Goal: Connect with others: Connect with other users

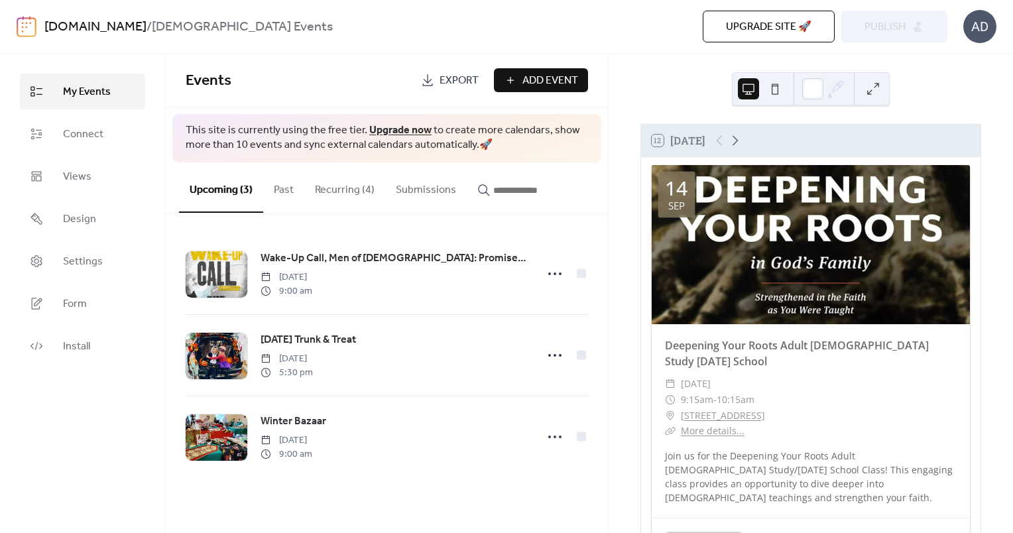
click at [432, 89] on link "Export" at bounding box center [450, 80] width 78 height 24
click at [952, 76] on div "12 [DATE] [DATE] Deepening Your Roots Adult [DEMOGRAPHIC_DATA] Study [DATE] Sch…" at bounding box center [810, 293] width 404 height 479
click at [84, 182] on span "Views" at bounding box center [77, 177] width 28 height 16
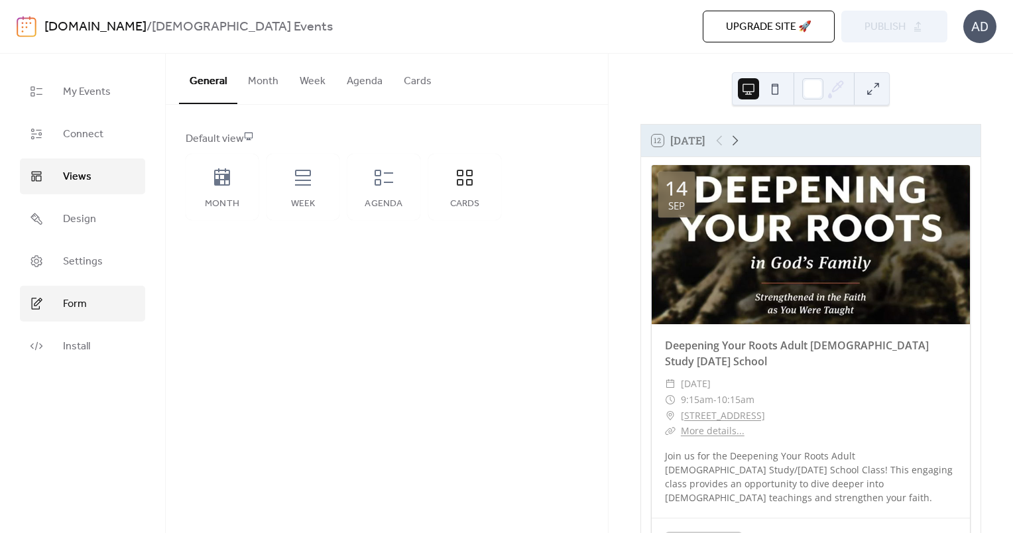
click at [73, 296] on span "Form" at bounding box center [75, 304] width 24 height 16
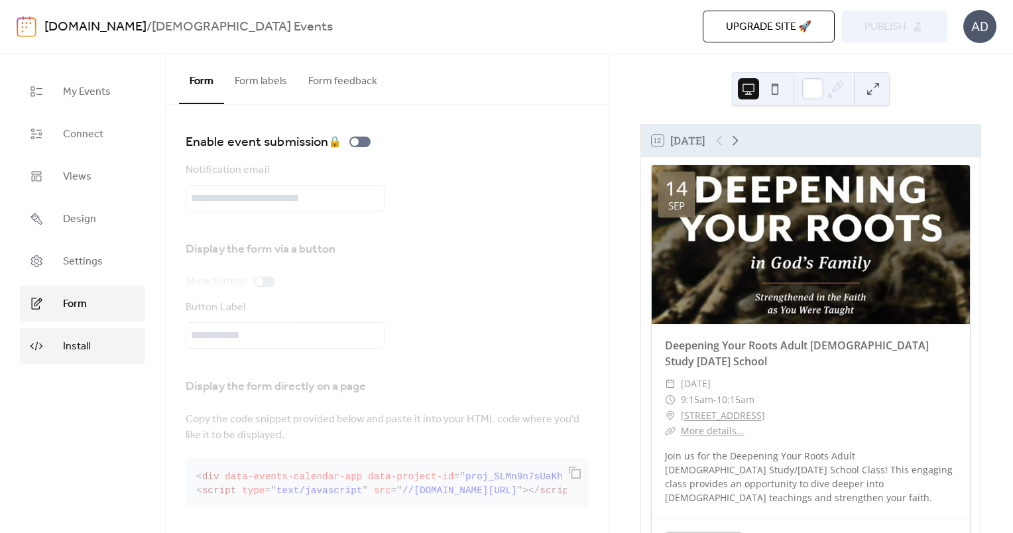
click at [48, 334] on link "Install" at bounding box center [82, 346] width 125 height 36
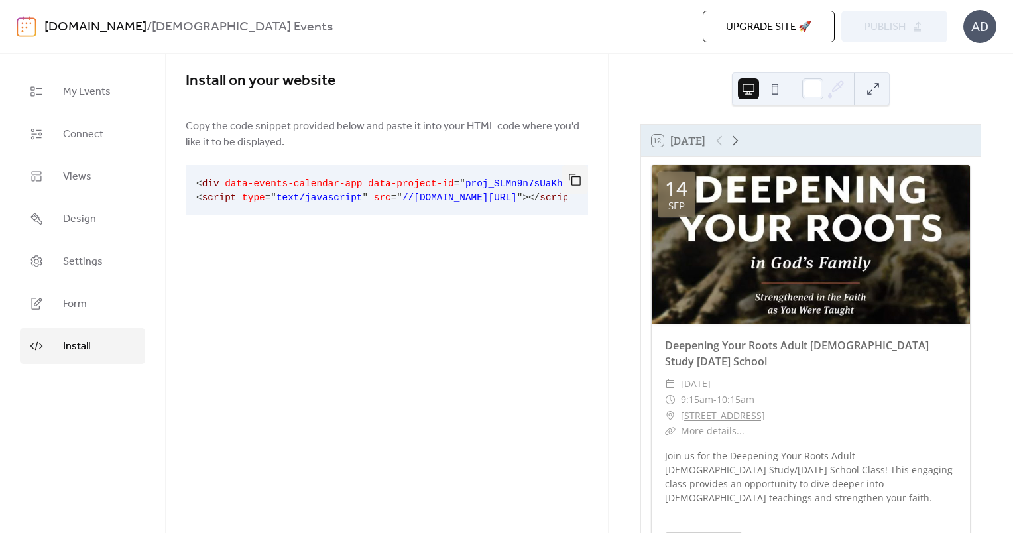
click at [733, 21] on span "Upgrade site 🚀" at bounding box center [768, 27] width 85 height 16
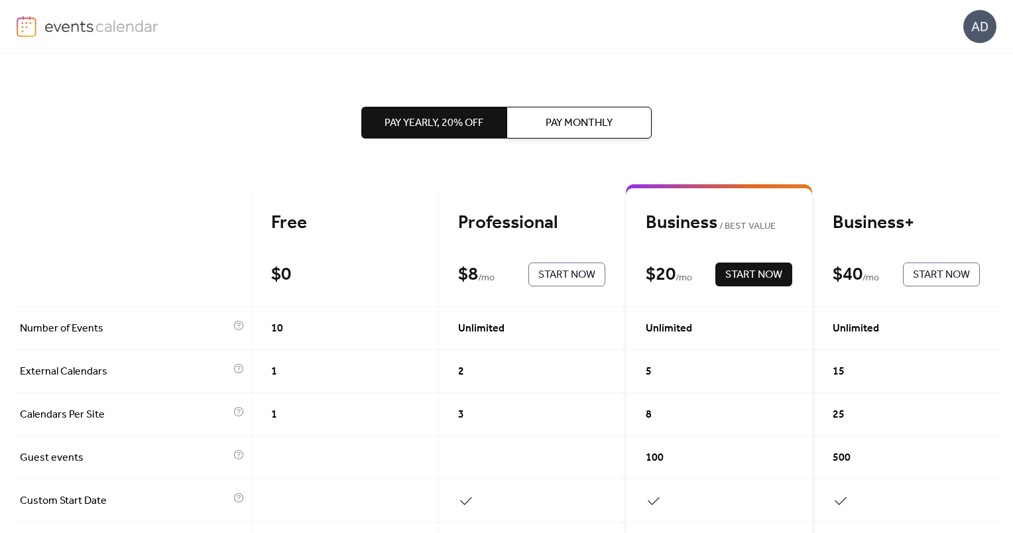
click at [81, 28] on img at bounding box center [101, 26] width 115 height 20
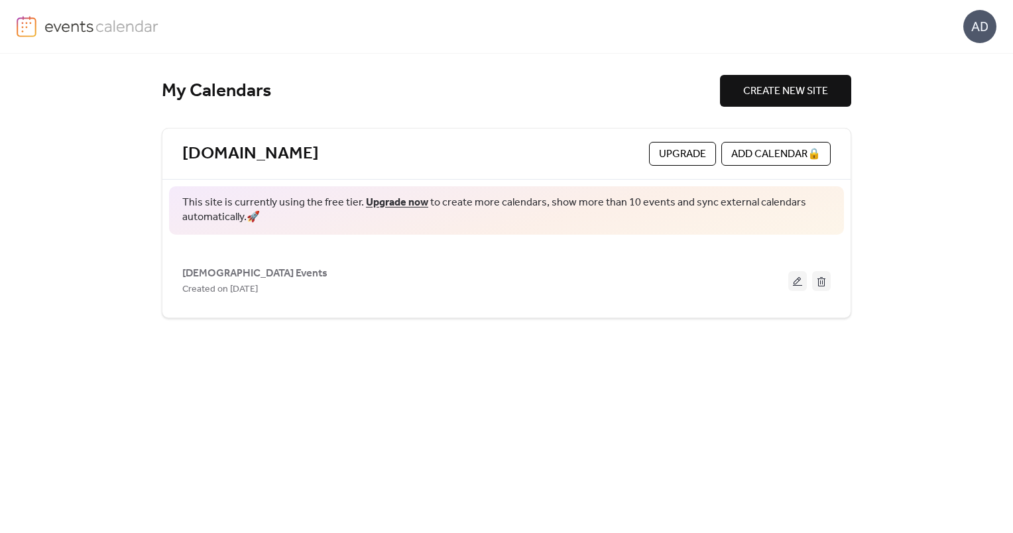
click at [543, 132] on div "[DOMAIN_NAME] Upgrade ADD CALENDAR 🔒" at bounding box center [506, 154] width 688 height 51
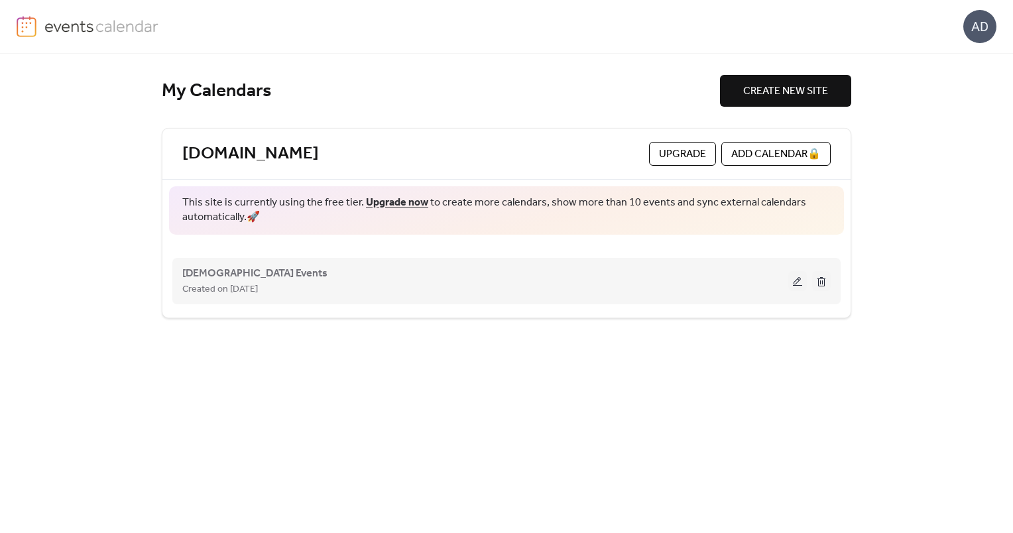
click at [541, 298] on div "[GEOGRAPHIC_DATA][DEMOGRAPHIC_DATA] Events Created on [DATE]" at bounding box center [506, 280] width 648 height 53
click at [302, 282] on span "[DEMOGRAPHIC_DATA] Events" at bounding box center [254, 274] width 145 height 16
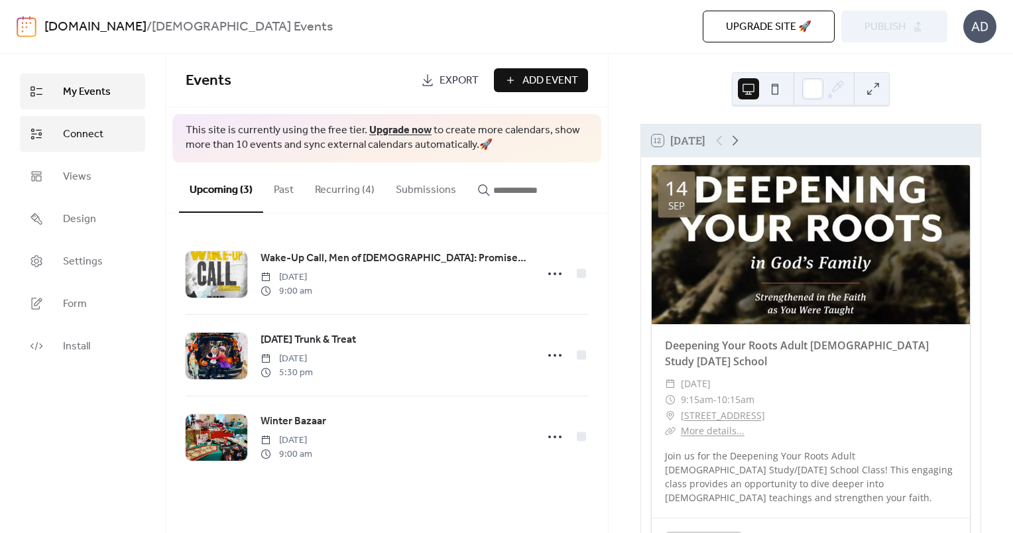
click at [98, 148] on link "Connect" at bounding box center [82, 134] width 125 height 36
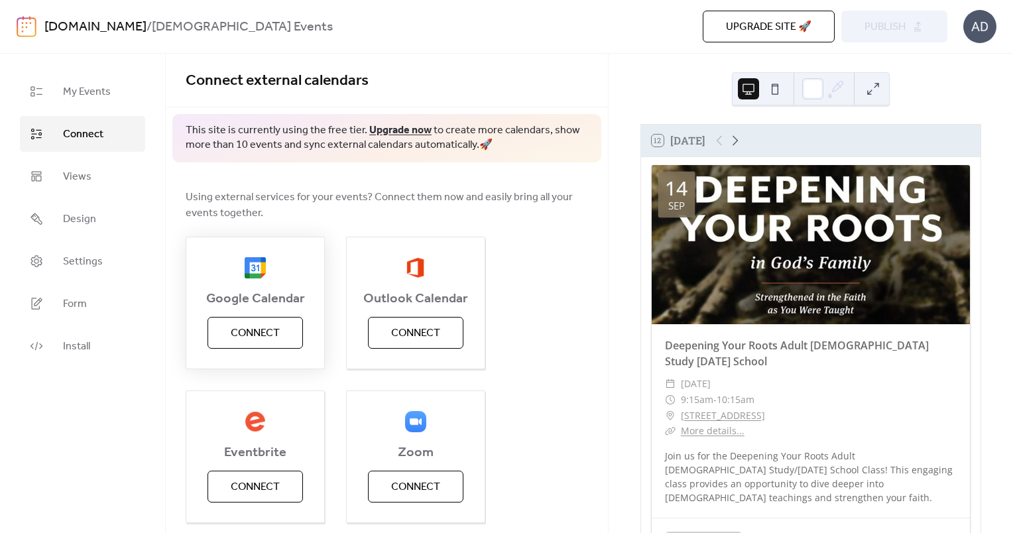
click at [245, 327] on span "Connect" at bounding box center [255, 333] width 49 height 16
click at [421, 349] on div "Outlook Calendar Connect" at bounding box center [415, 303] width 139 height 133
click at [417, 341] on span "Connect" at bounding box center [415, 333] width 49 height 16
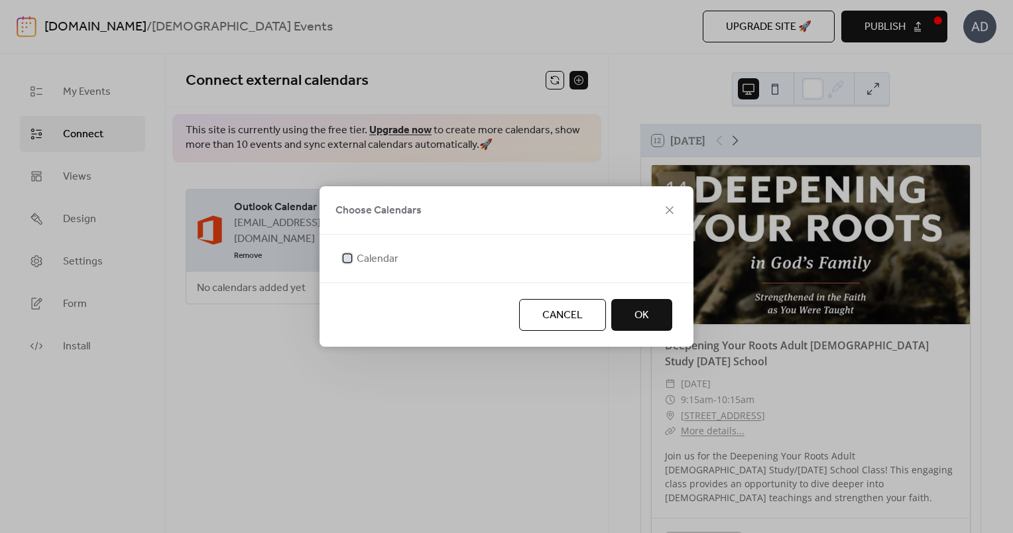
click at [351, 264] on div at bounding box center [347, 257] width 13 height 13
click at [638, 313] on span "OK" at bounding box center [641, 316] width 15 height 16
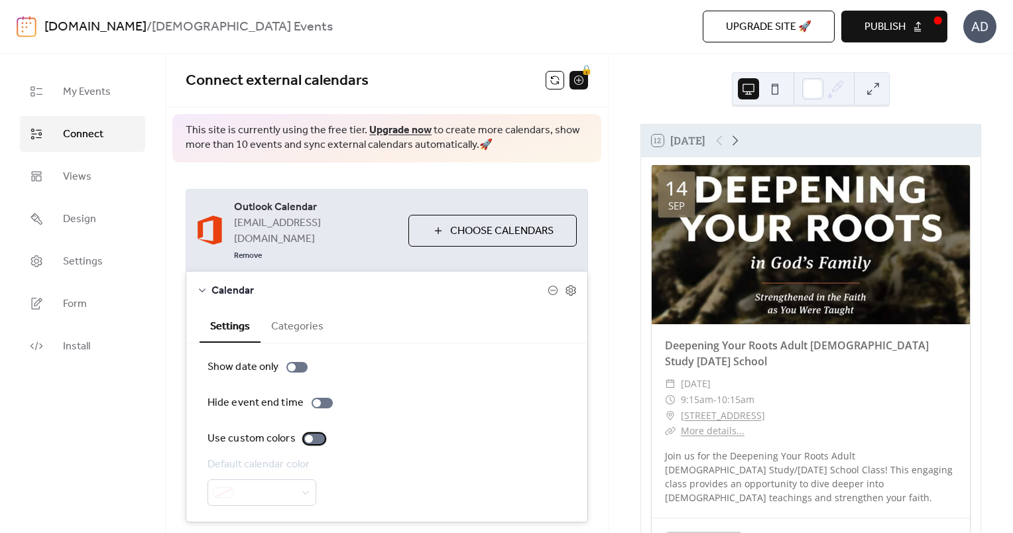
click at [323, 431] on label "Use custom colors" at bounding box center [268, 439] width 123 height 16
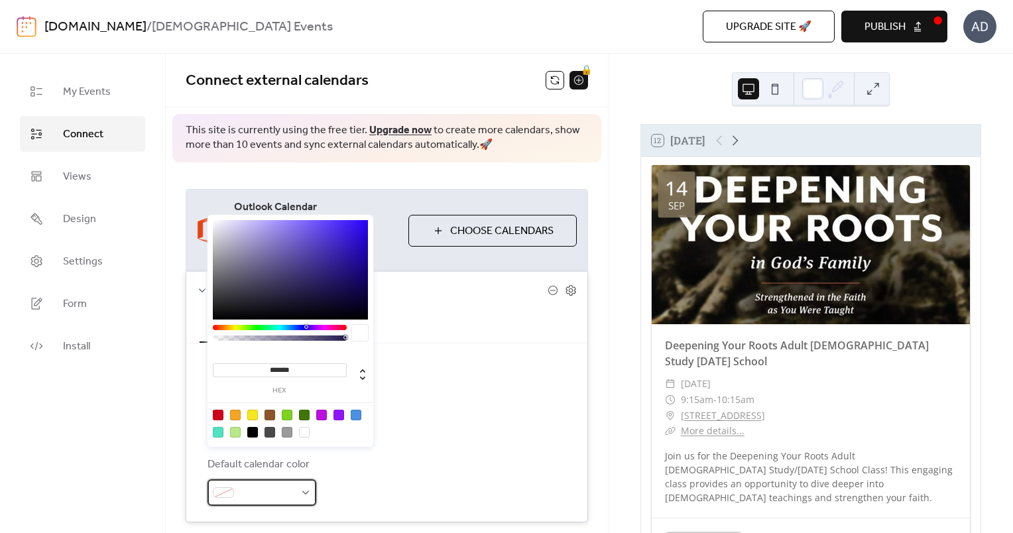
click at [290, 485] on span at bounding box center [267, 493] width 56 height 16
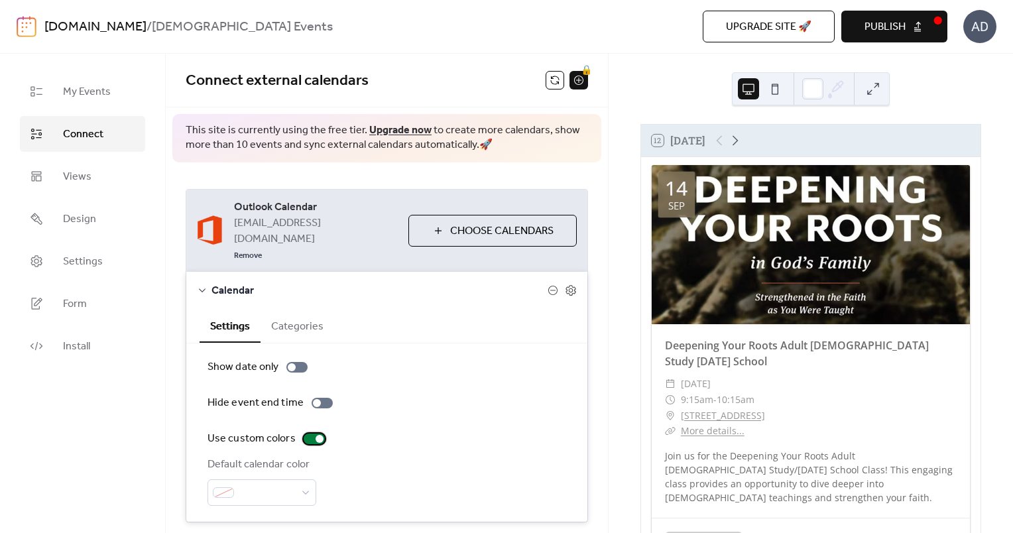
click at [311, 433] on div at bounding box center [314, 438] width 21 height 11
click at [455, 223] on span "Choose Calendars" at bounding box center [501, 231] width 103 height 16
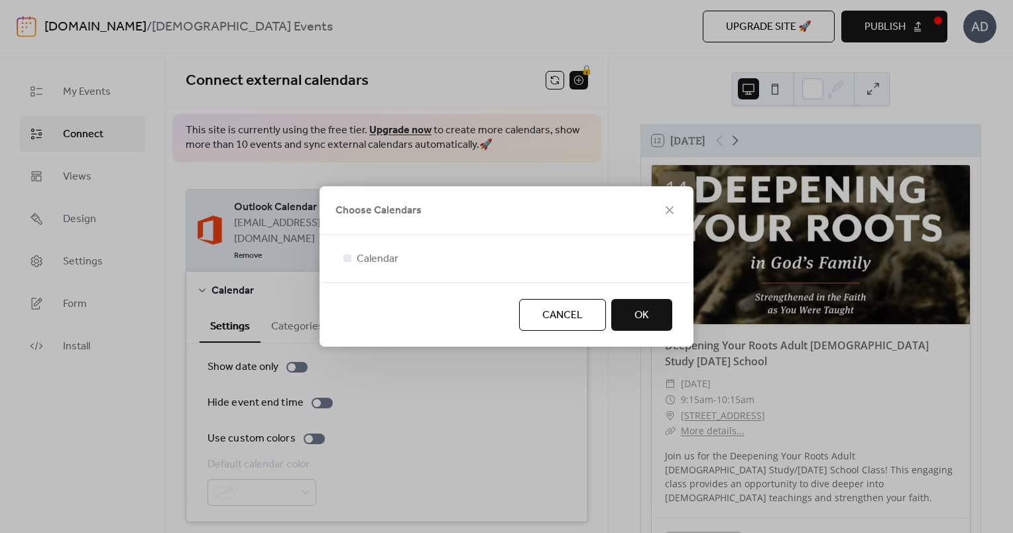
click at [637, 320] on span "OK" at bounding box center [641, 316] width 15 height 16
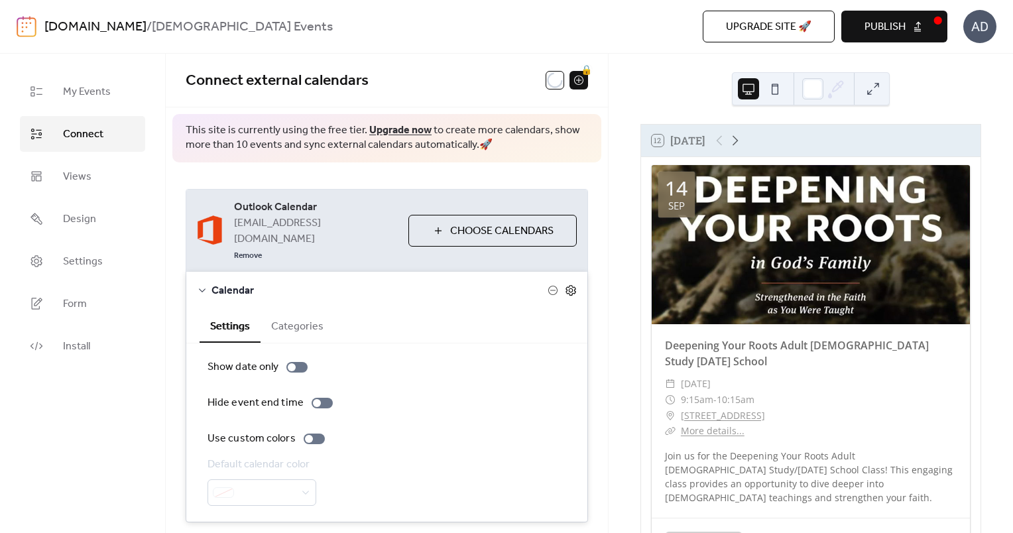
click at [566, 284] on icon at bounding box center [571, 290] width 12 height 12
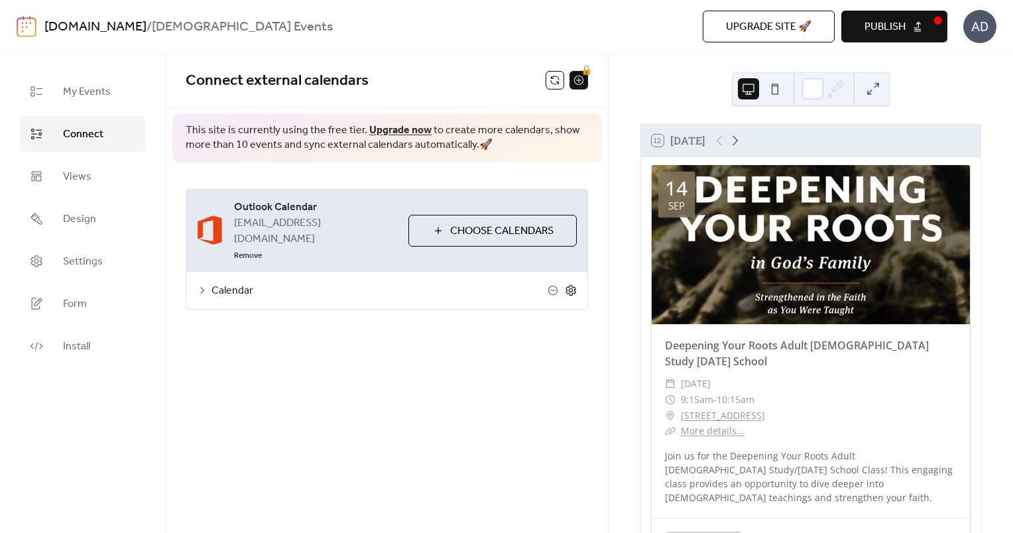
click at [566, 284] on icon at bounding box center [571, 290] width 12 height 12
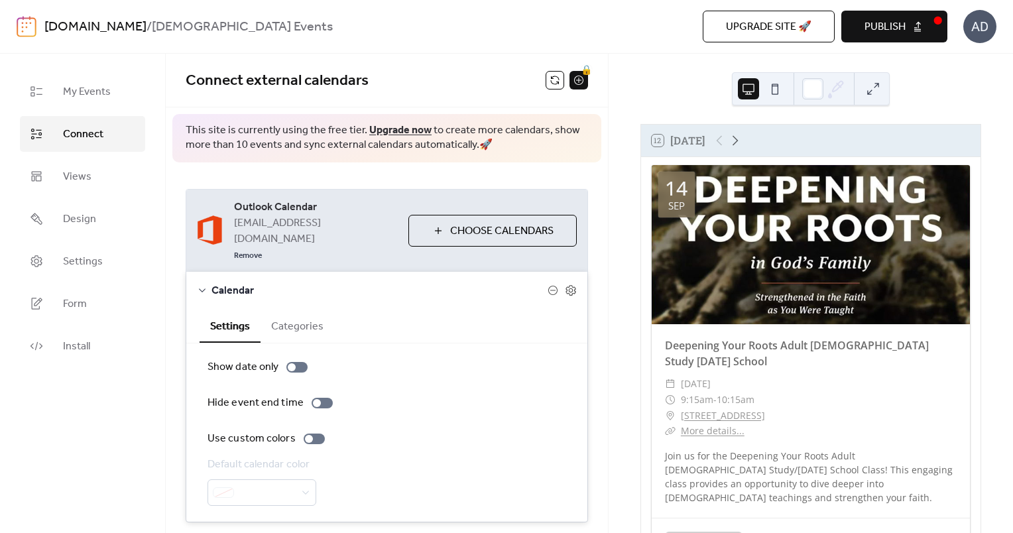
click at [301, 309] on button "Categories" at bounding box center [297, 325] width 74 height 32
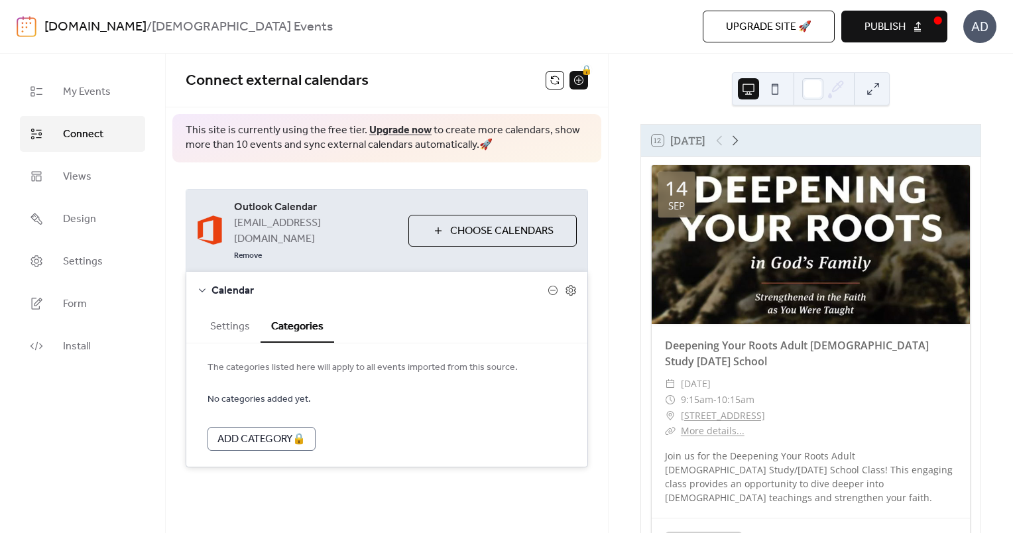
click at [229, 309] on button "Settings" at bounding box center [229, 325] width 61 height 32
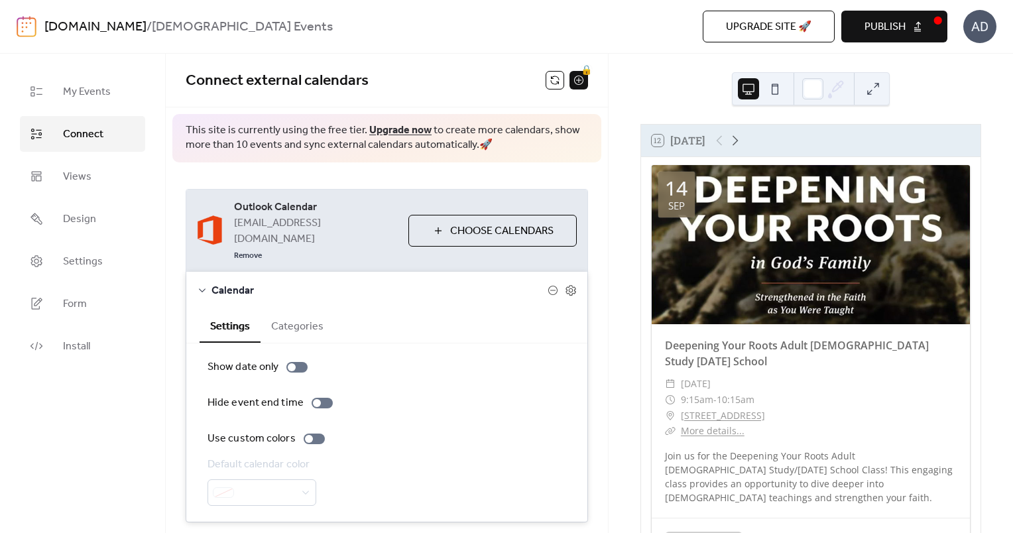
click at [292, 176] on div "Outlook Calendar [EMAIL_ADDRESS][DOMAIN_NAME] Remove Choose Calendars Calendar …" at bounding box center [387, 355] width 442 height 386
click at [78, 185] on span "Views" at bounding box center [77, 177] width 28 height 16
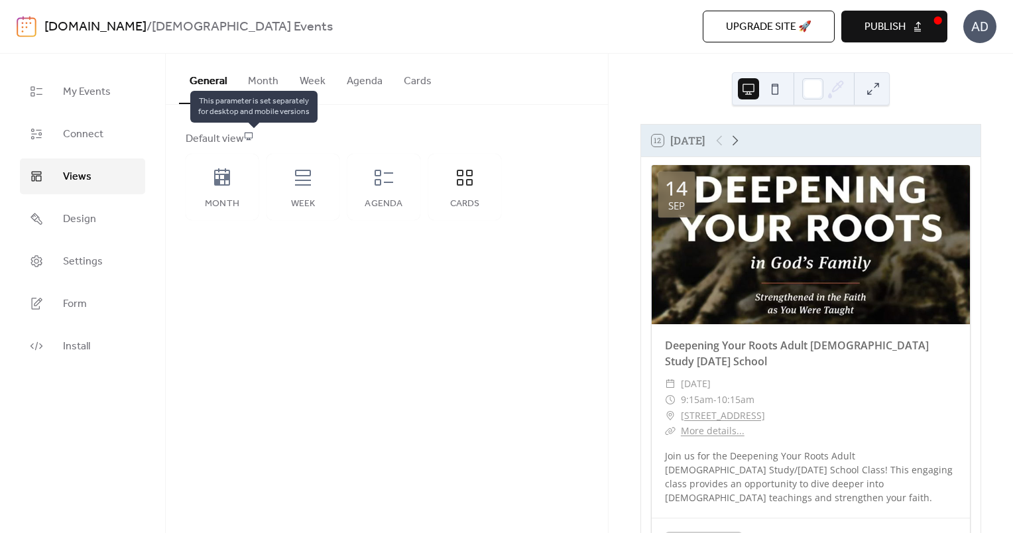
click at [253, 136] on icon at bounding box center [248, 135] width 9 height 9
click at [252, 137] on icon at bounding box center [248, 135] width 9 height 9
click at [770, 89] on button at bounding box center [774, 88] width 21 height 21
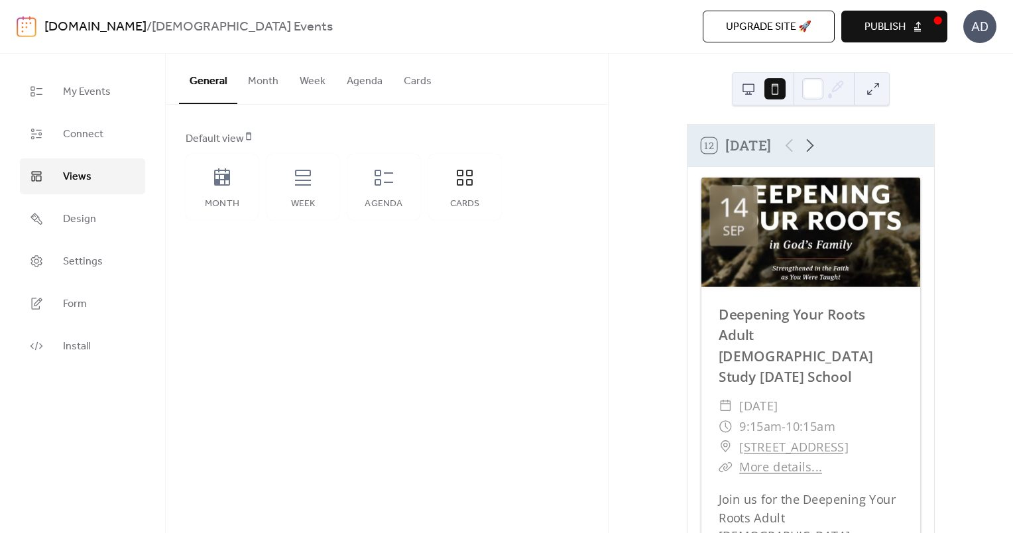
click at [748, 89] on button at bounding box center [748, 88] width 21 height 21
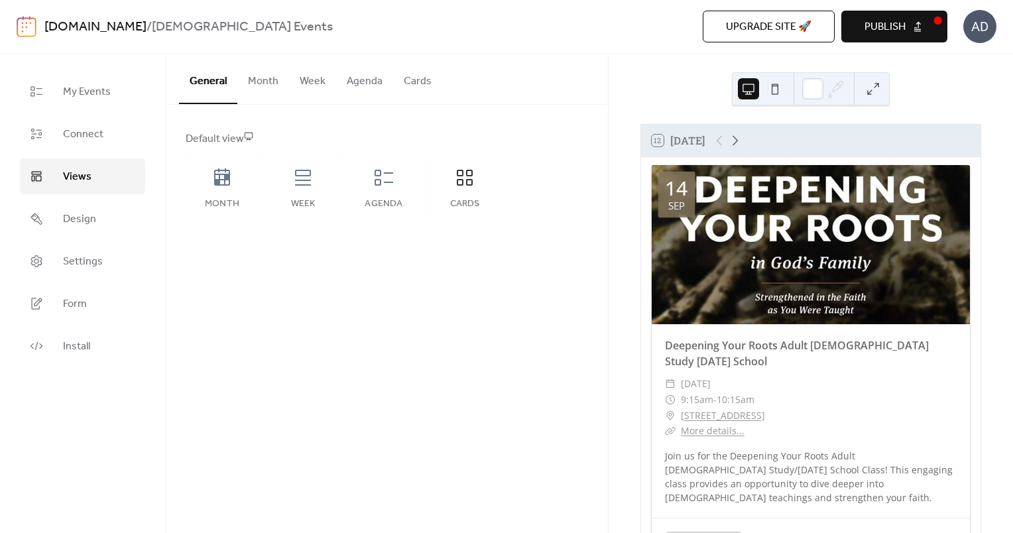
click at [267, 95] on button "Month" at bounding box center [263, 78] width 52 height 49
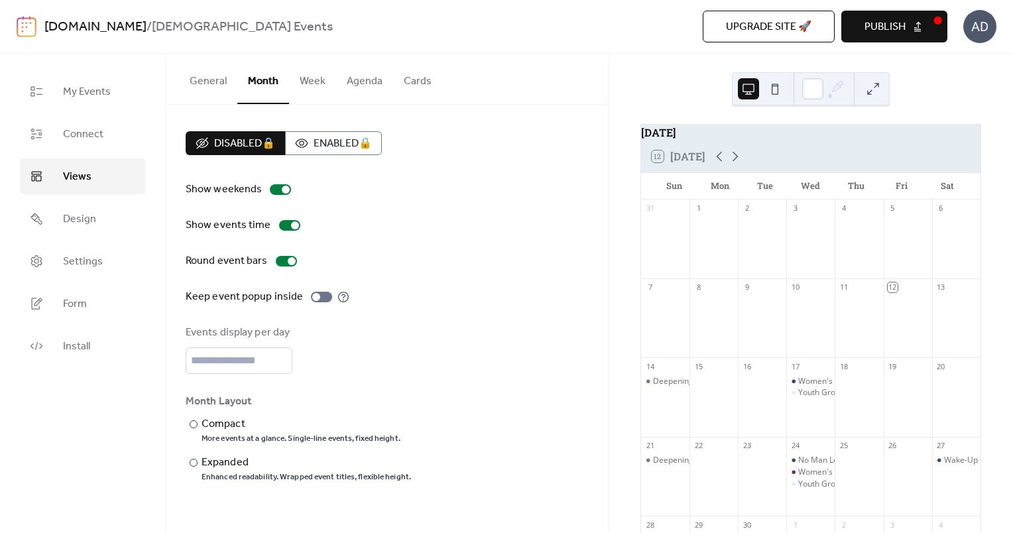
click at [44, 19] on link "[DOMAIN_NAME]" at bounding box center [95, 27] width 102 height 25
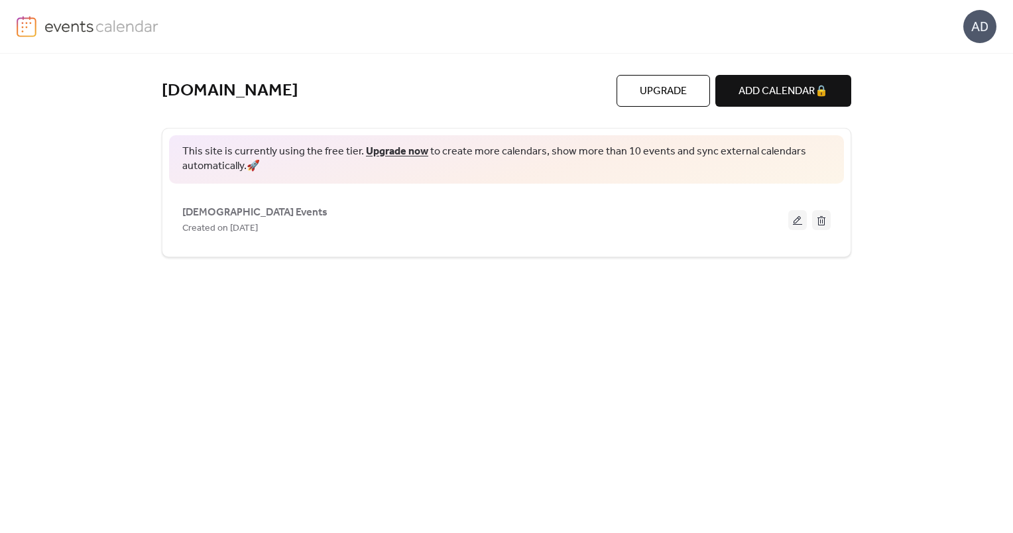
click at [32, 28] on img at bounding box center [27, 26] width 20 height 21
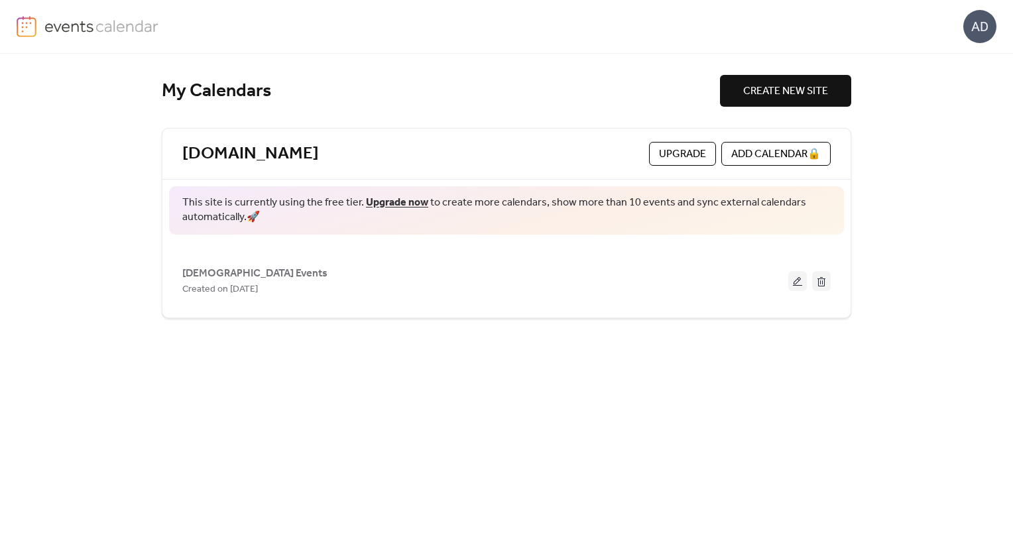
click at [23, 31] on img at bounding box center [27, 26] width 20 height 21
